Goal: Information Seeking & Learning: Learn about a topic

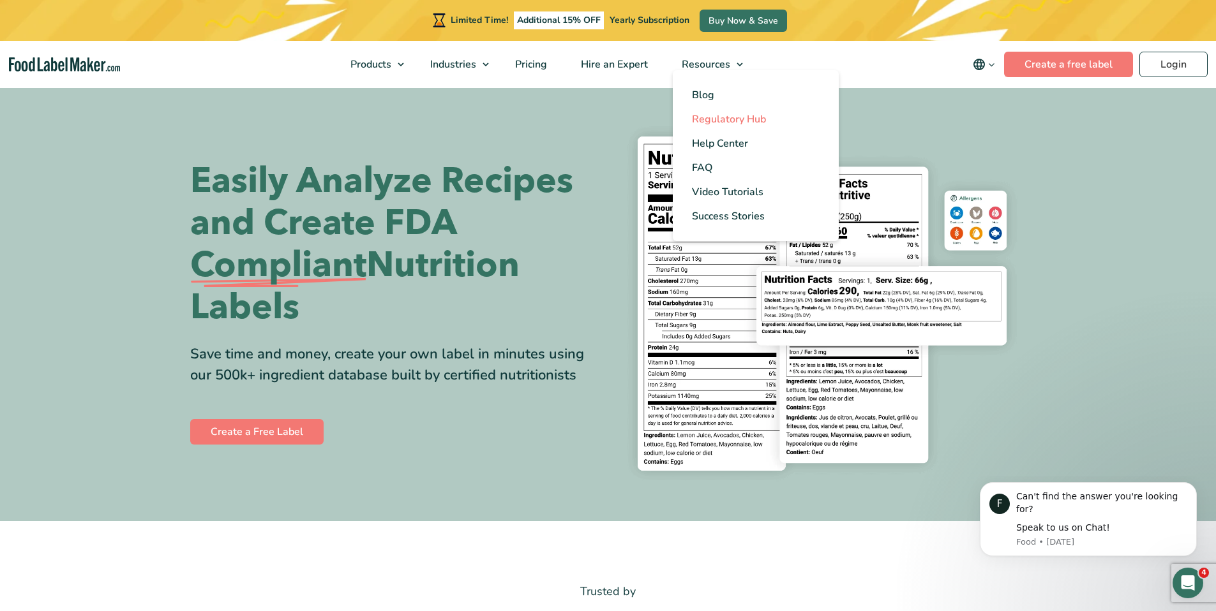
click at [722, 123] on span "Regulatory Hub" at bounding box center [729, 119] width 74 height 14
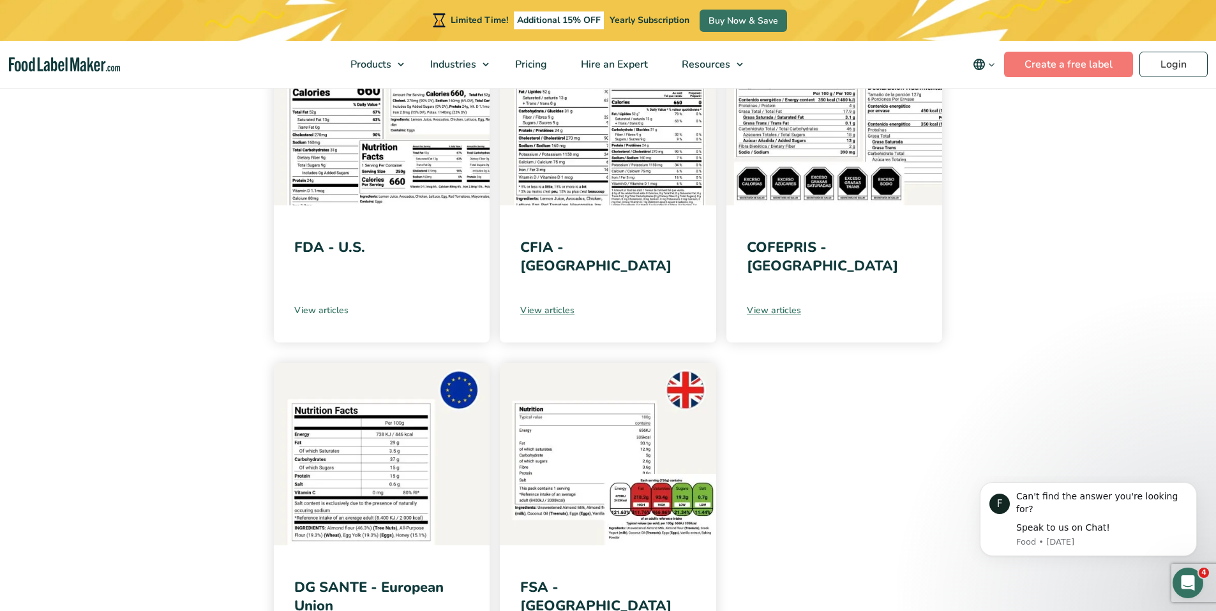
click at [338, 309] on link "View articles" at bounding box center [381, 310] width 175 height 13
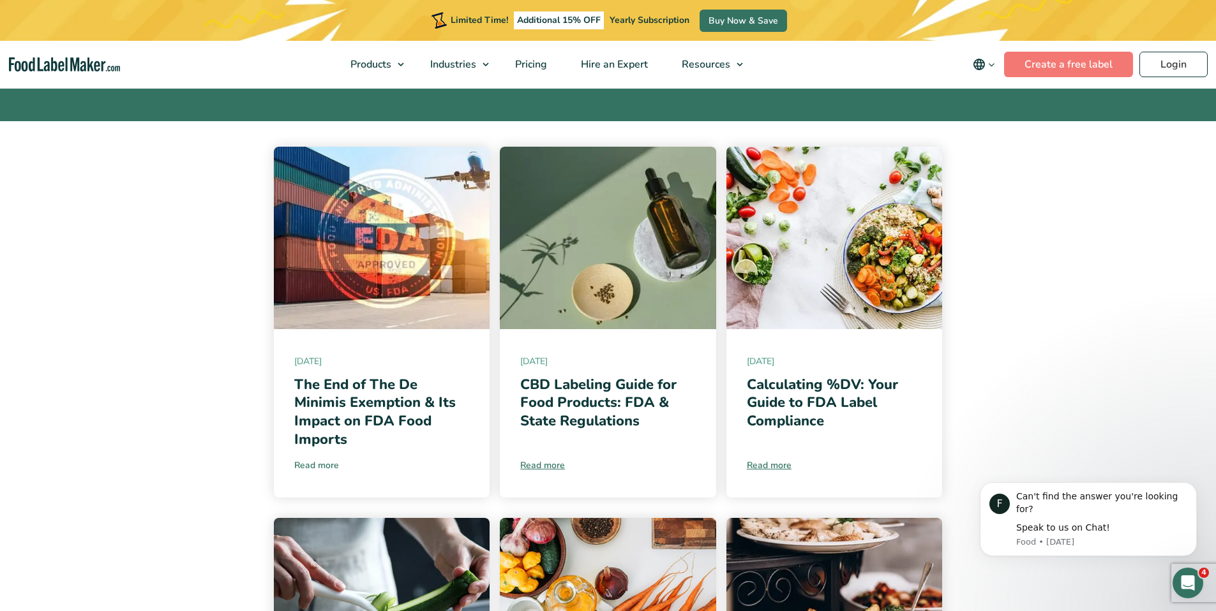
click at [309, 463] on link "Read more" at bounding box center [381, 465] width 175 height 13
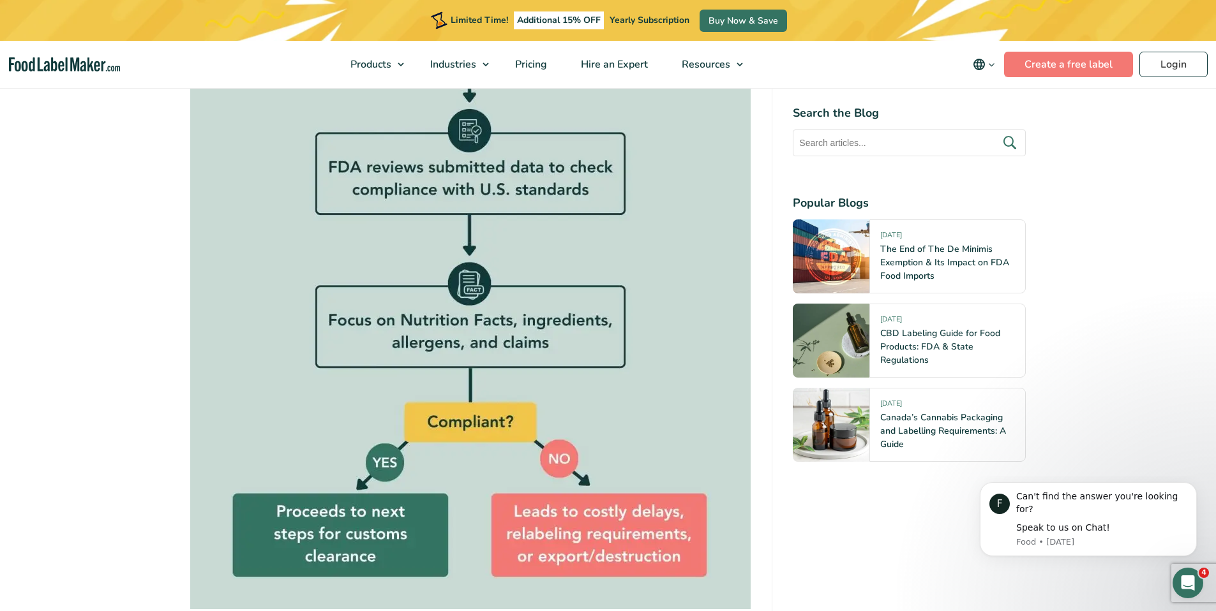
scroll to position [1640, 0]
